Goal: Browse casually: Explore the website without a specific task or goal

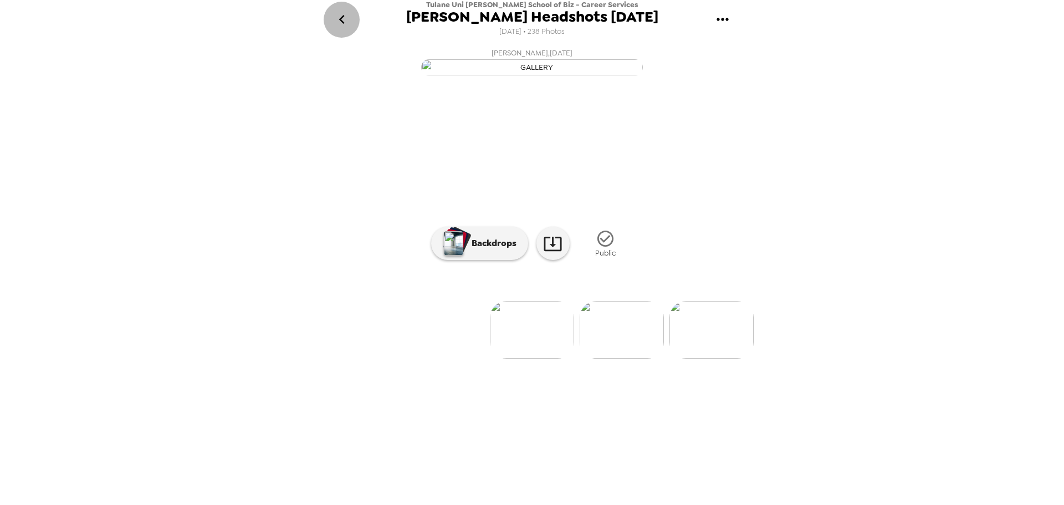
click at [336, 21] on icon "go back" at bounding box center [342, 20] width 18 height 18
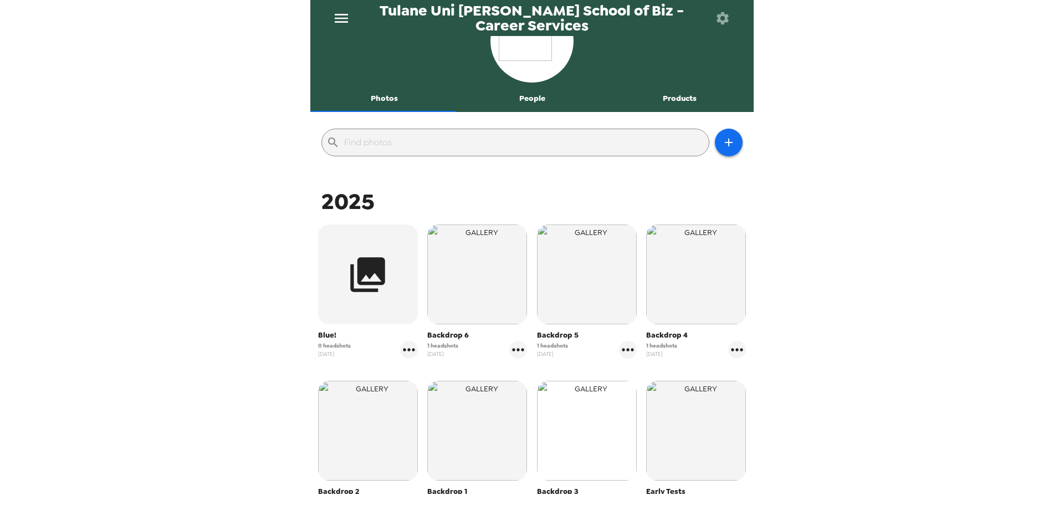
scroll to position [55, 0]
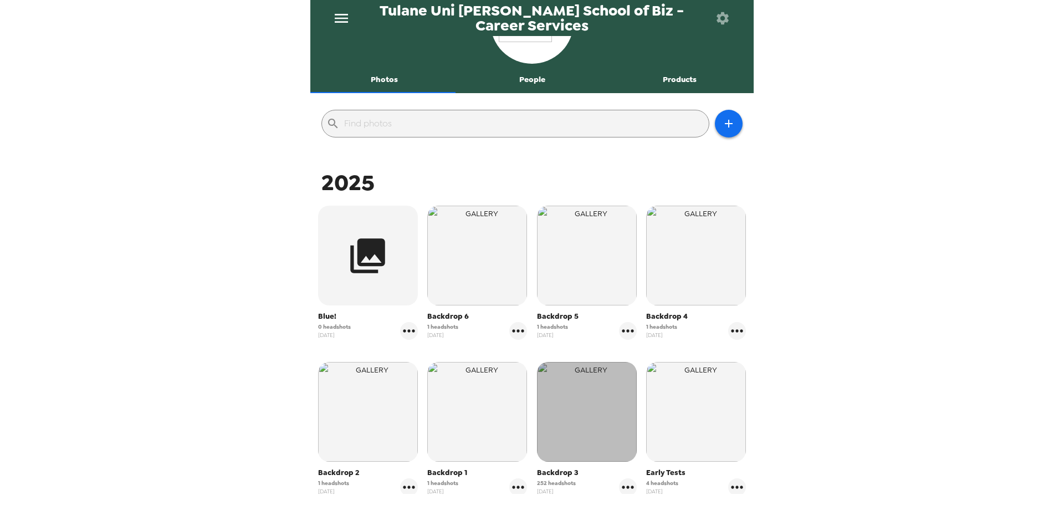
click at [610, 419] on img "button" at bounding box center [587, 412] width 100 height 100
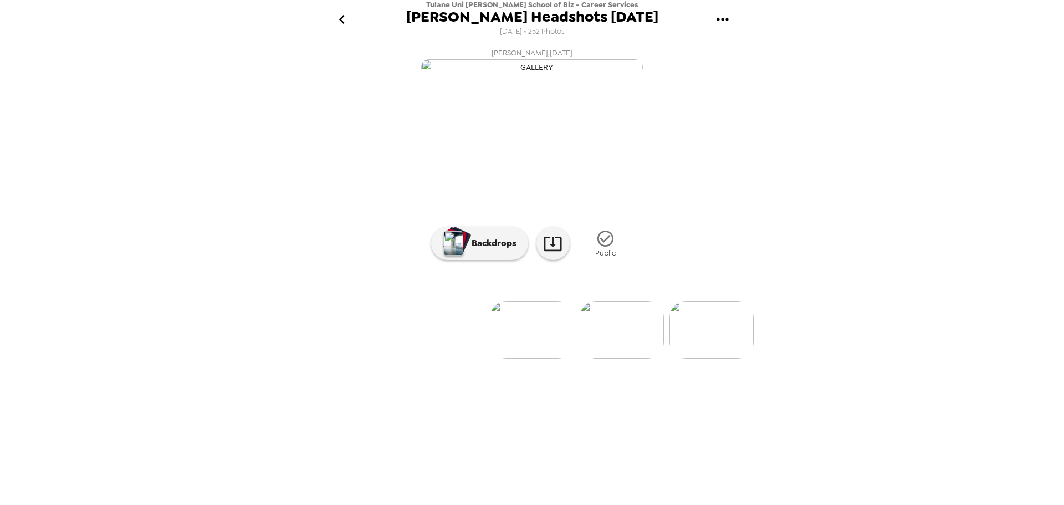
click at [642, 359] on img at bounding box center [622, 330] width 84 height 58
click at [620, 359] on img at bounding box center [622, 330] width 84 height 58
click at [638, 359] on img at bounding box center [622, 330] width 84 height 58
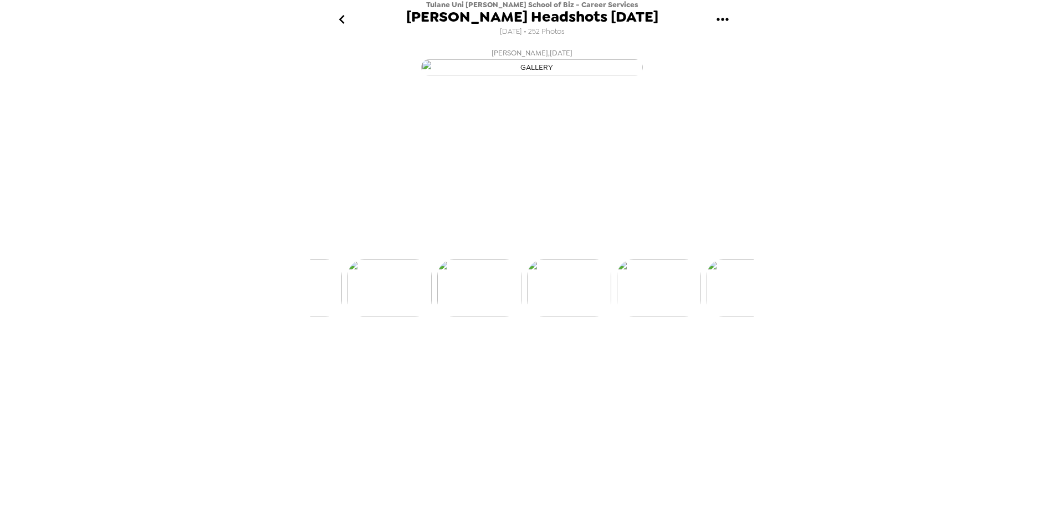
scroll to position [0, 269]
click at [630, 359] on img at bounding box center [622, 330] width 84 height 58
click at [626, 359] on img at bounding box center [622, 330] width 84 height 58
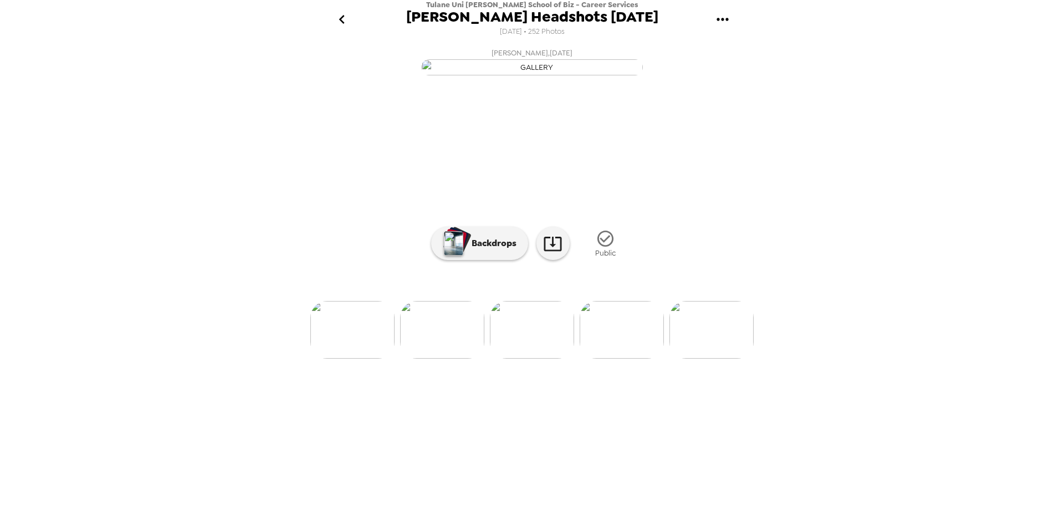
click at [626, 359] on img at bounding box center [622, 330] width 84 height 58
click at [624, 359] on img at bounding box center [622, 330] width 84 height 58
click at [706, 359] on img at bounding box center [712, 330] width 84 height 58
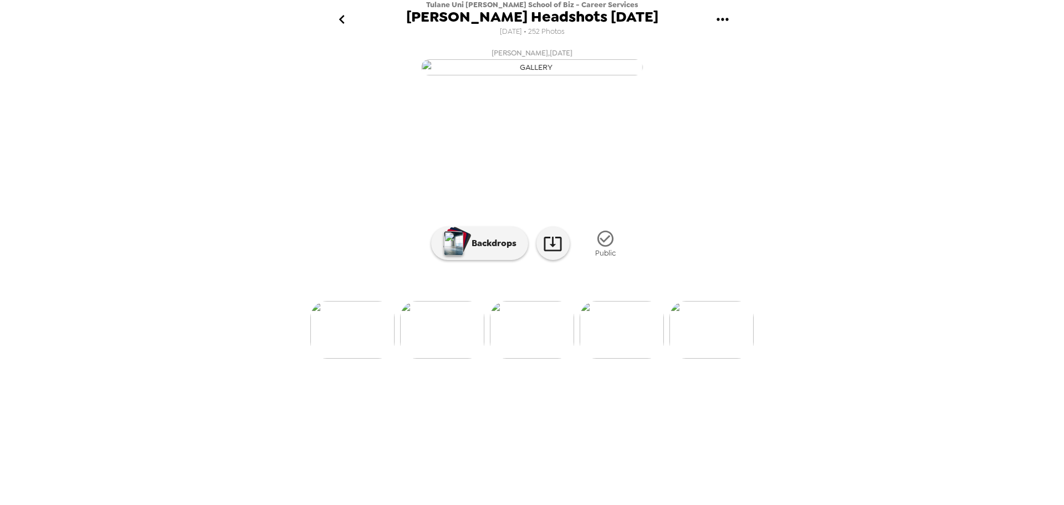
click at [708, 359] on img at bounding box center [712, 330] width 84 height 58
click at [688, 359] on img at bounding box center [685, 330] width 84 height 58
